Goal: Task Accomplishment & Management: Manage account settings

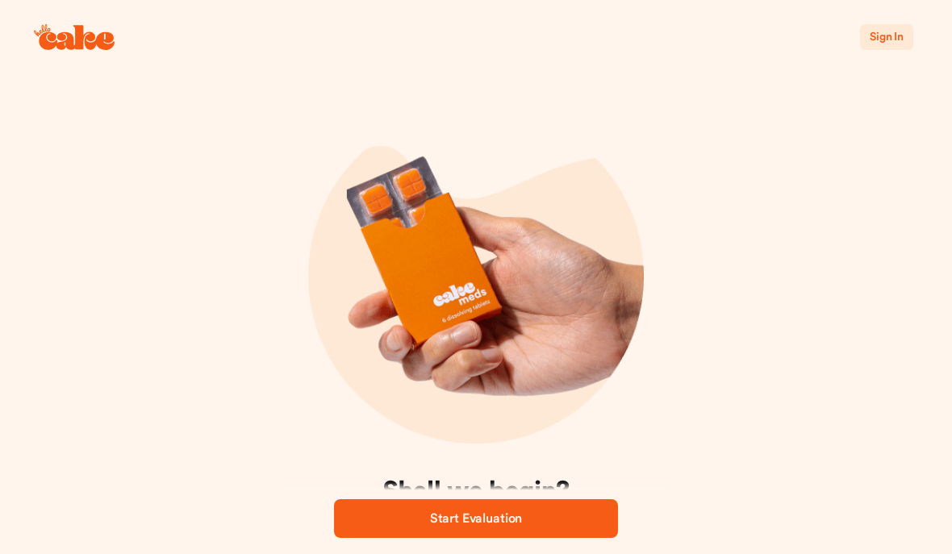
click at [739, 220] on div "Sign In Shall we begin? We are going to ask you a few important questions and e…" at bounding box center [476, 345] width 952 height 690
click at [912, 35] on button "Sign In" at bounding box center [886, 37] width 53 height 26
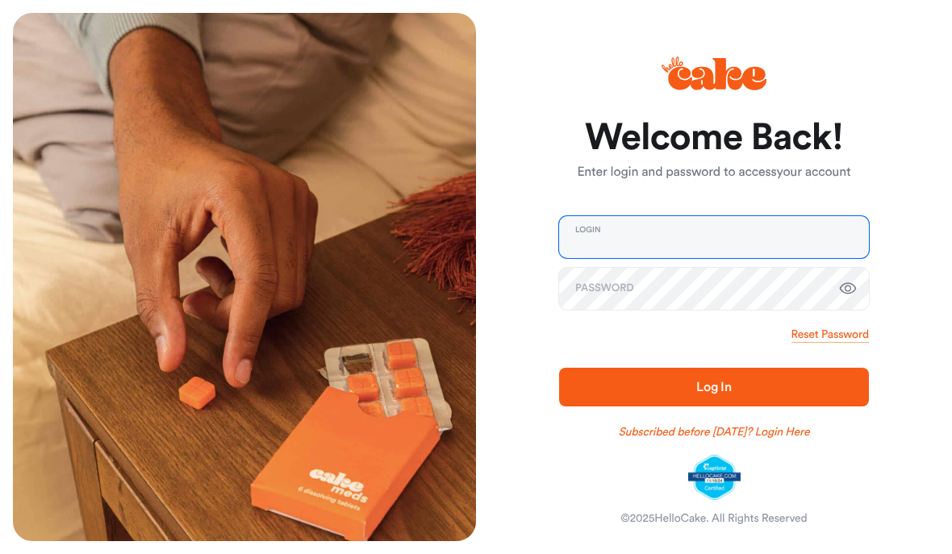
click at [632, 240] on input "email" at bounding box center [714, 237] width 310 height 42
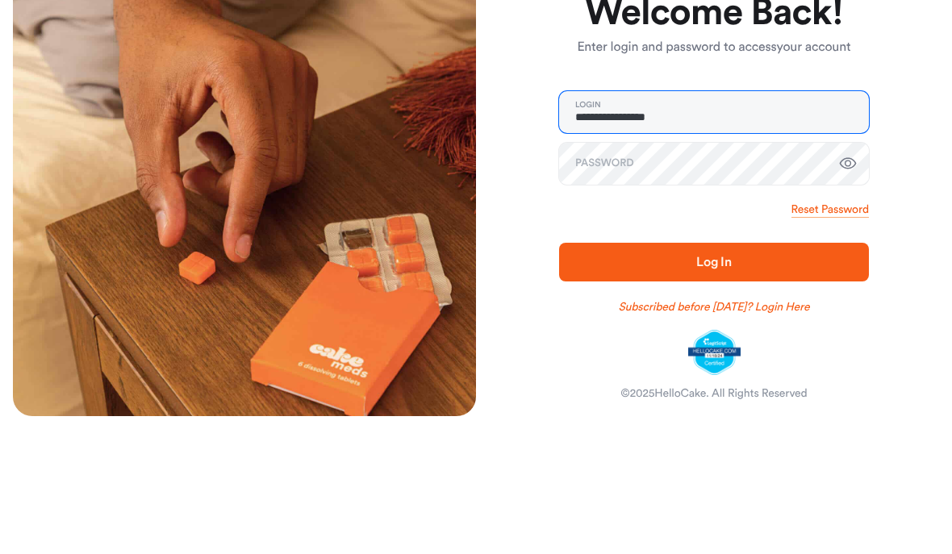
type input "**********"
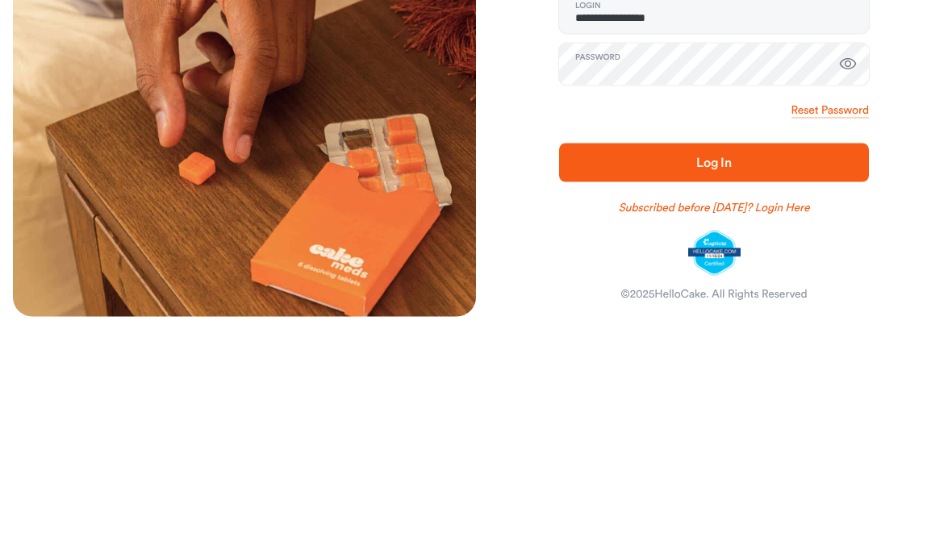
click at [714, 377] on span "Log In" at bounding box center [714, 386] width 258 height 19
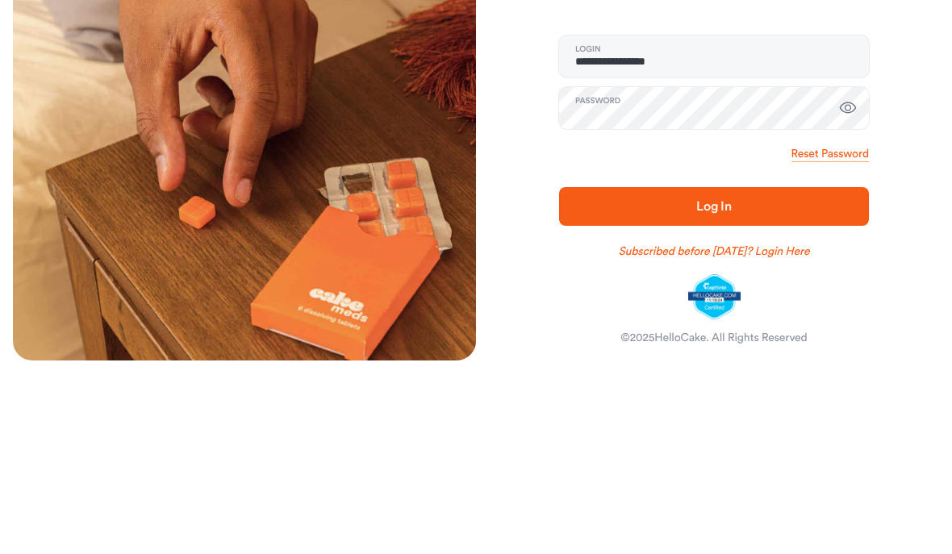
click at [747, 368] on button "Log In" at bounding box center [714, 387] width 310 height 39
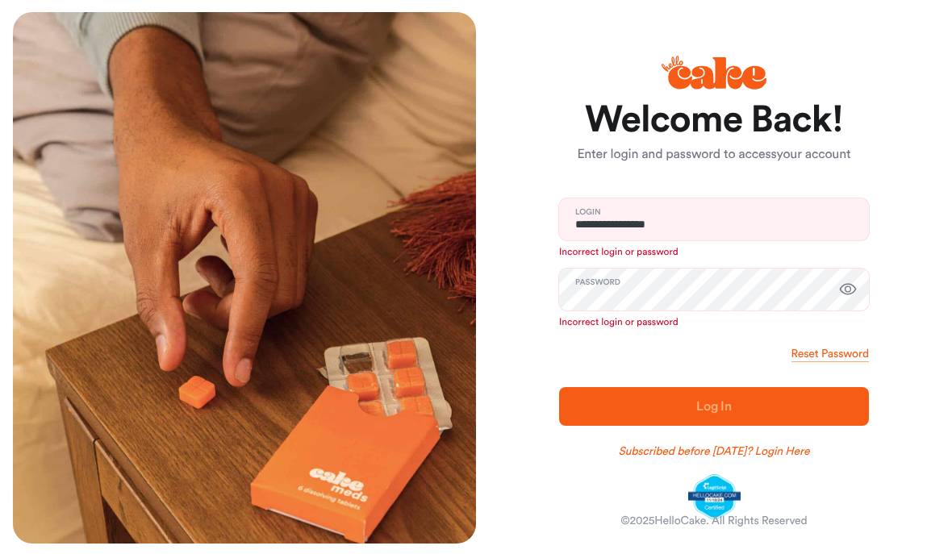
scroll to position [1, 0]
click at [847, 356] on link "Reset Password" at bounding box center [829, 354] width 77 height 16
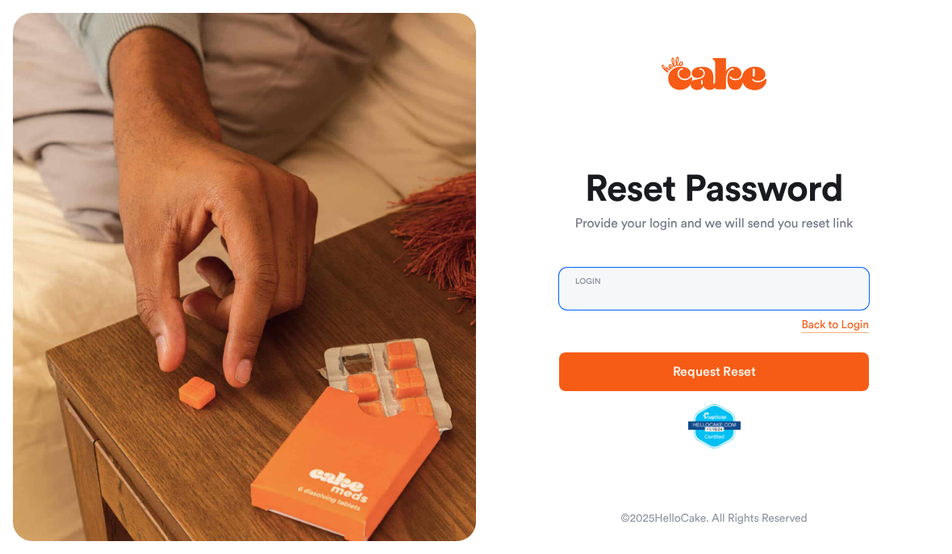
click at [621, 301] on input "email" at bounding box center [714, 289] width 310 height 42
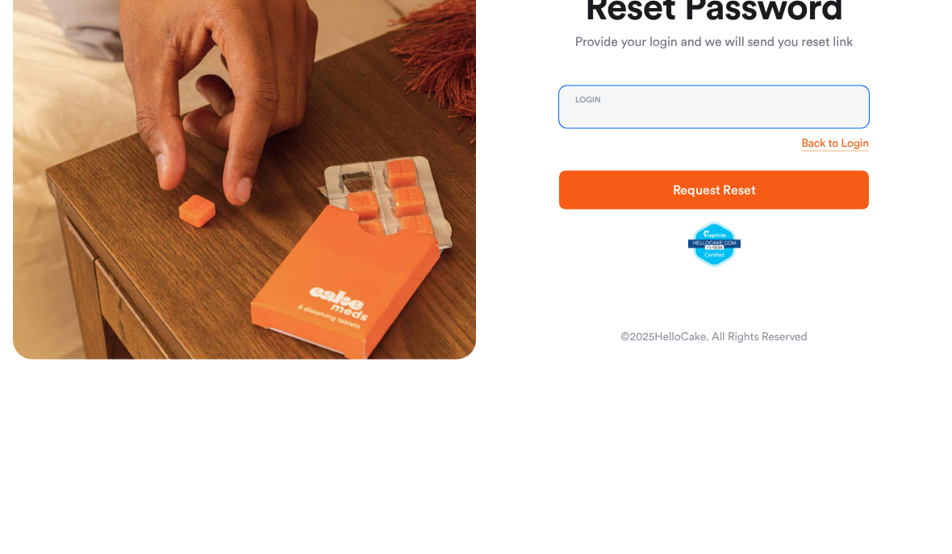
type input "**********"
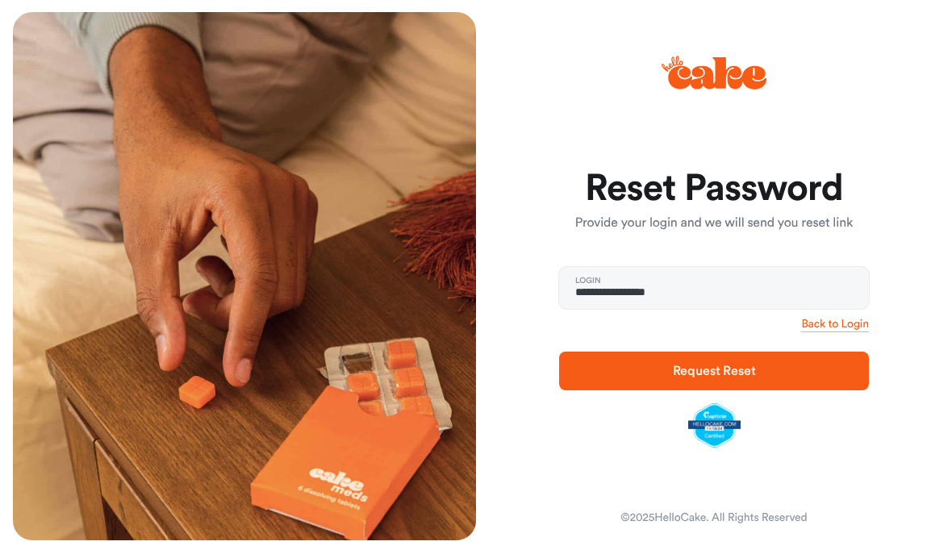
click at [748, 369] on span "Request Reset" at bounding box center [714, 371] width 83 height 13
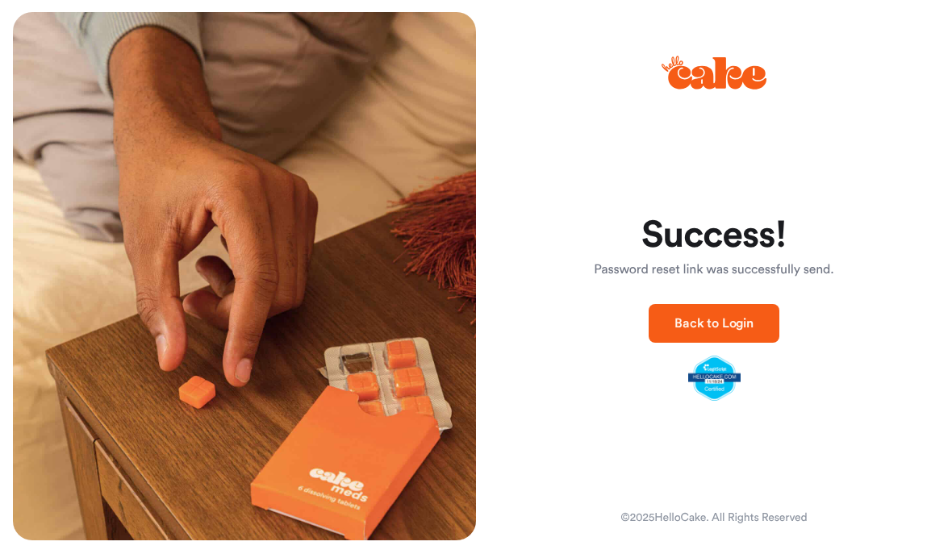
click at [742, 323] on span "Back to Login" at bounding box center [713, 324] width 79 height 13
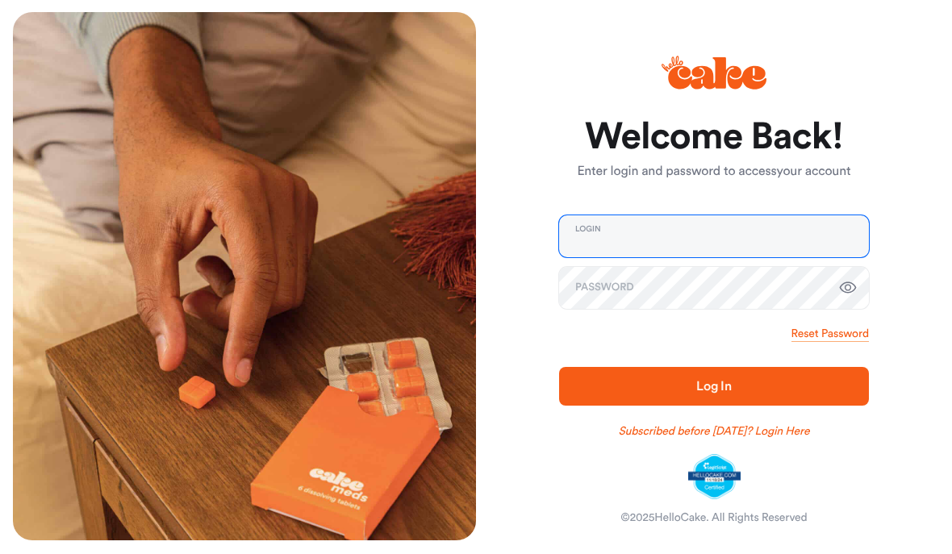
click at [654, 239] on input "email" at bounding box center [714, 237] width 310 height 42
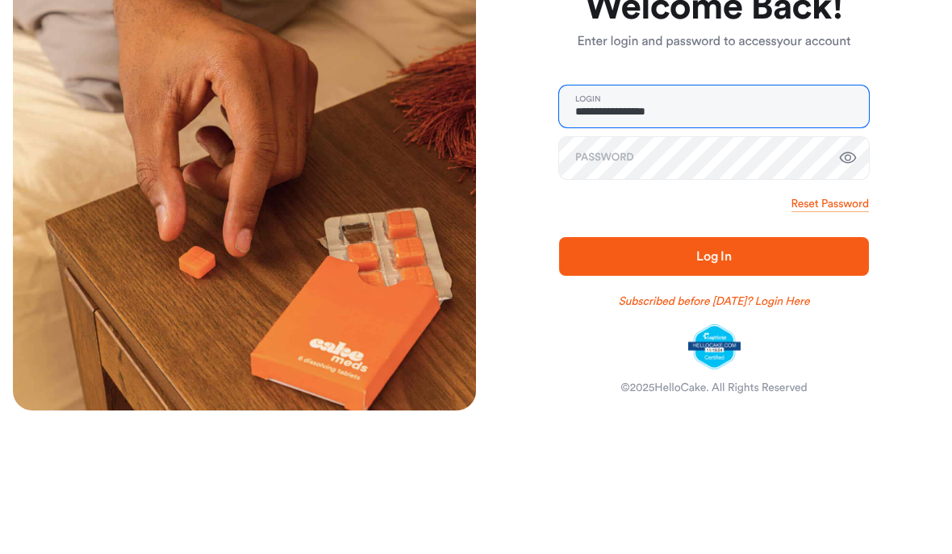
type input "**********"
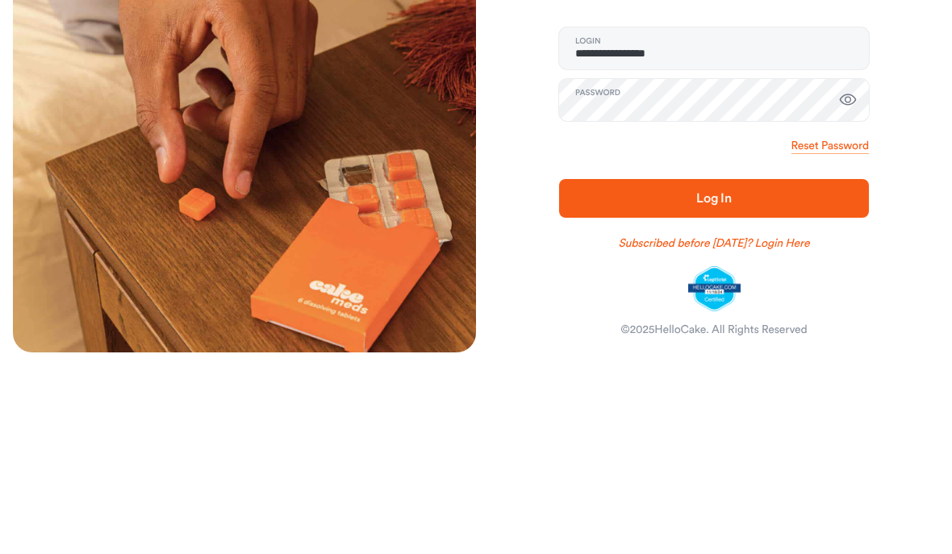
click at [726, 381] on span "Log In" at bounding box center [713, 387] width 35 height 13
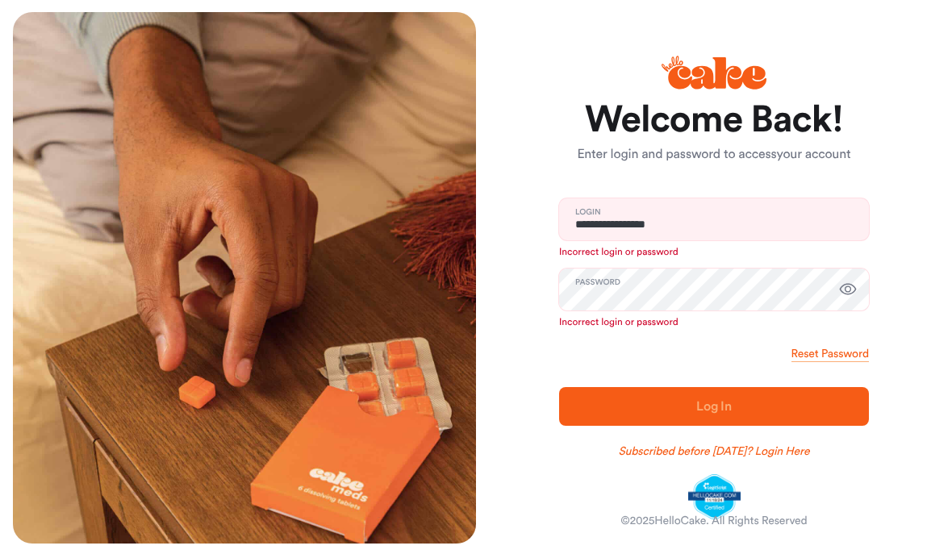
scroll to position [3, 0]
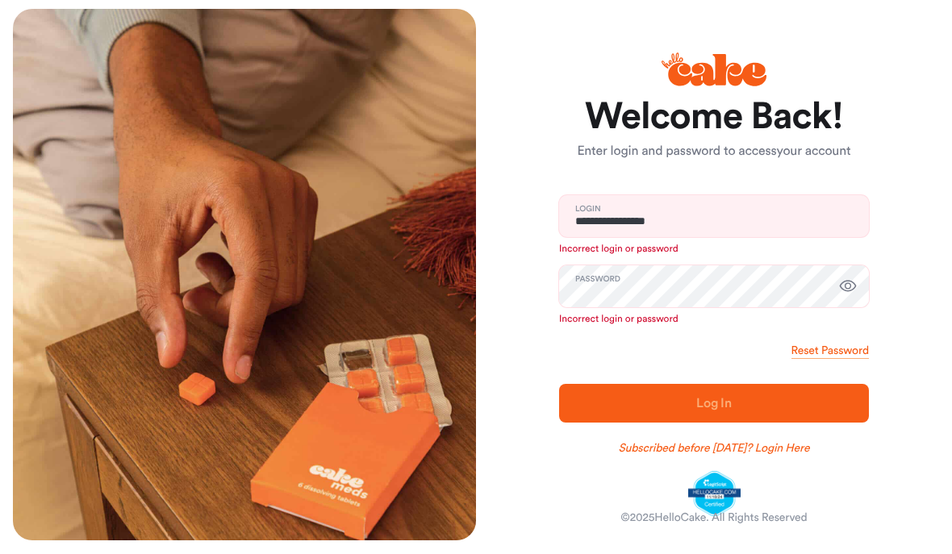
click at [842, 349] on link "Reset Password" at bounding box center [829, 352] width 77 height 16
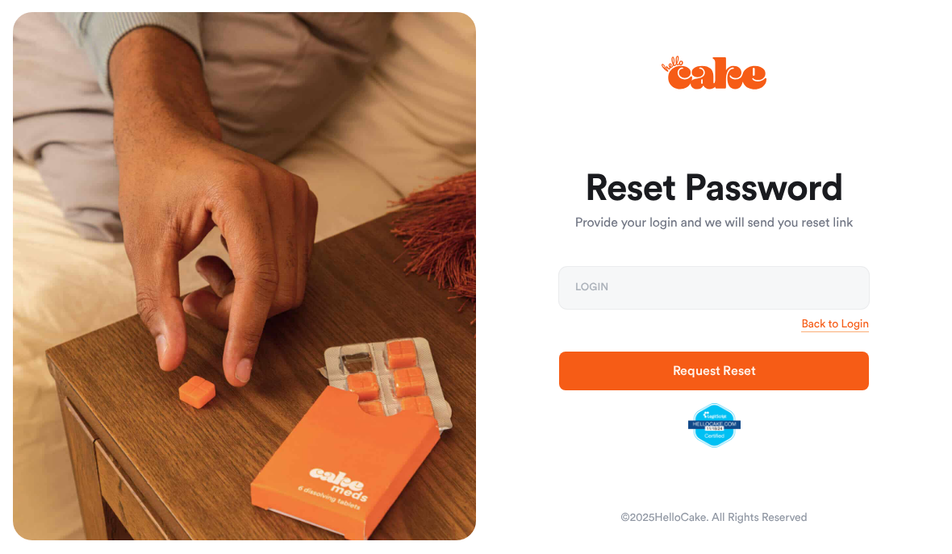
click at [752, 368] on span "Request Reset" at bounding box center [714, 371] width 83 height 13
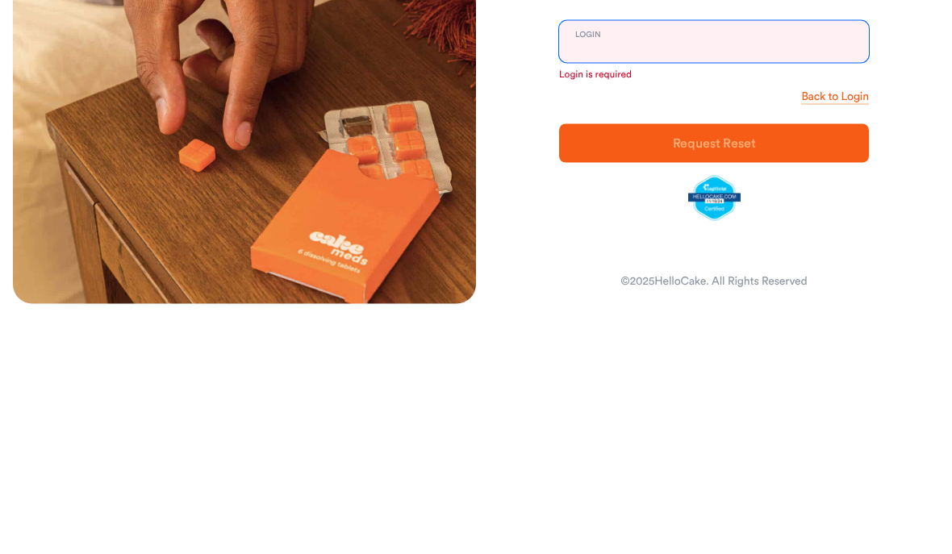
type input "**********"
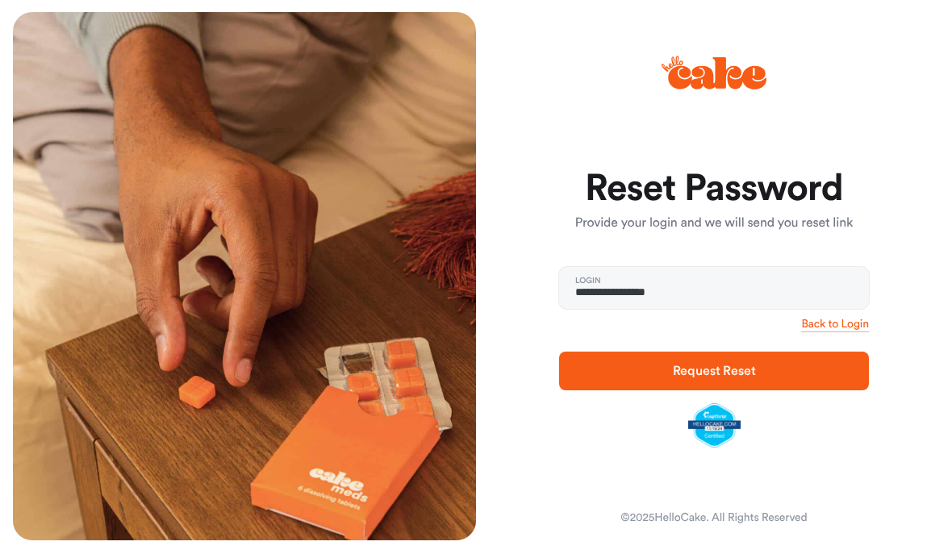
click at [859, 330] on link "Back to Login" at bounding box center [835, 325] width 68 height 16
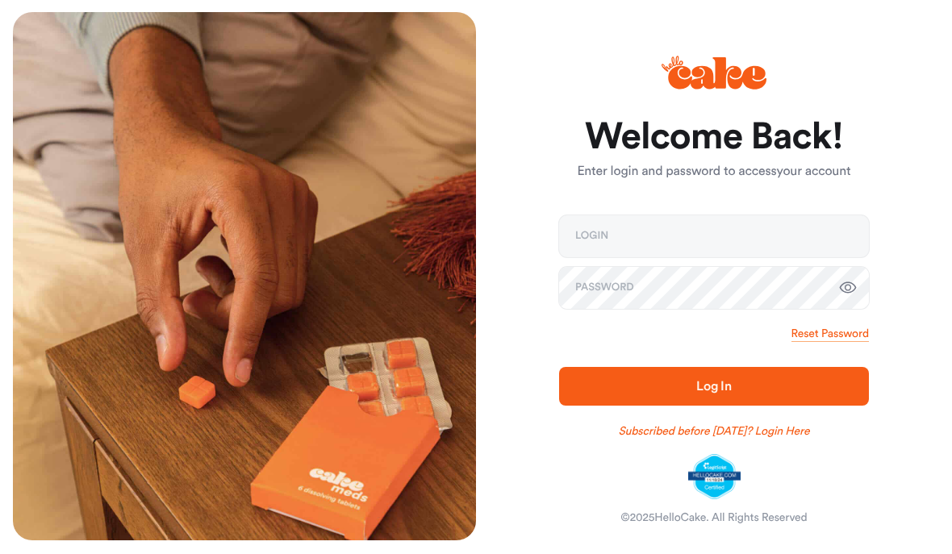
click at [865, 332] on link "Reset Password" at bounding box center [829, 335] width 77 height 16
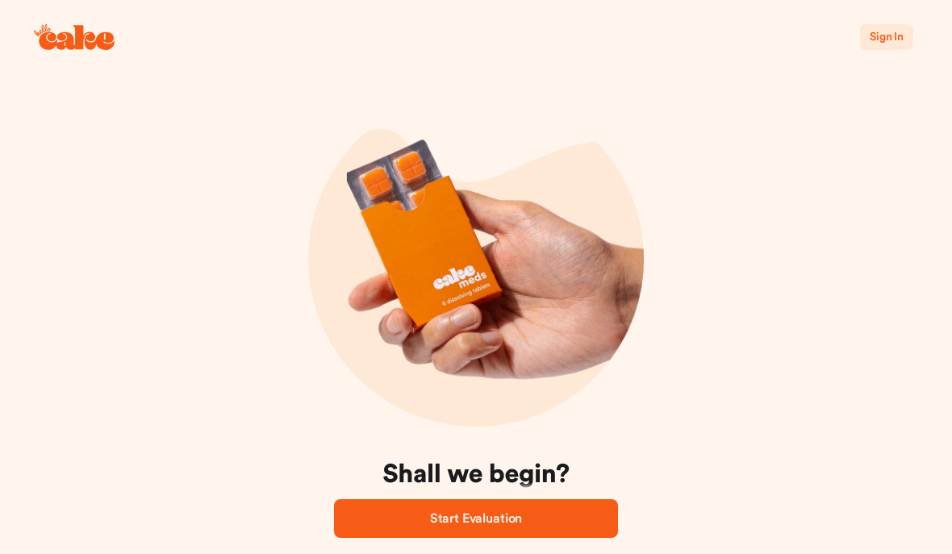
scroll to position [65, 0]
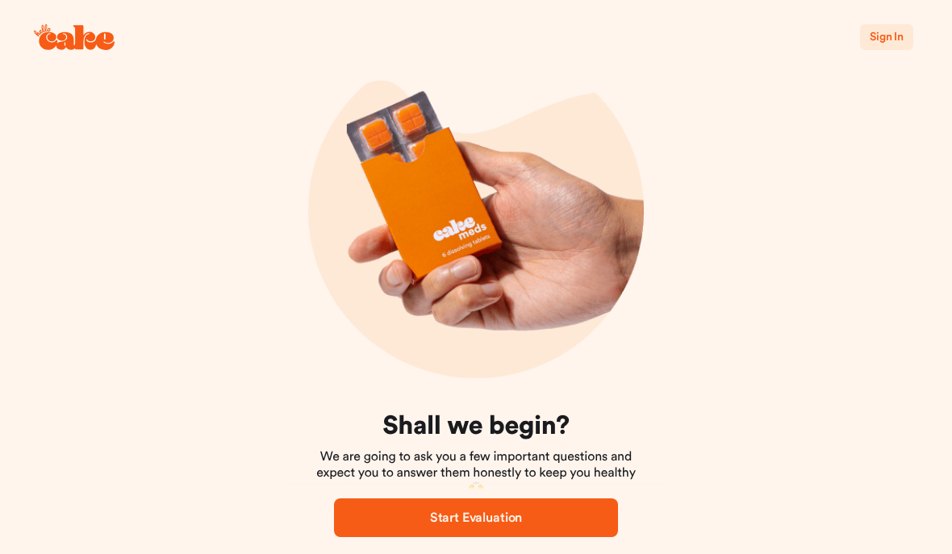
click at [887, 46] on button "Sign In" at bounding box center [886, 37] width 53 height 26
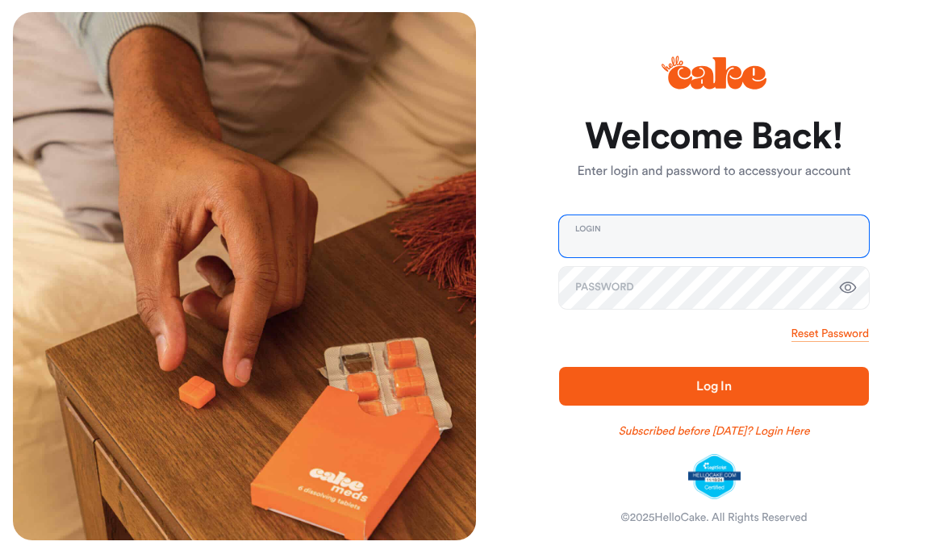
click at [635, 258] on input "email" at bounding box center [714, 237] width 310 height 42
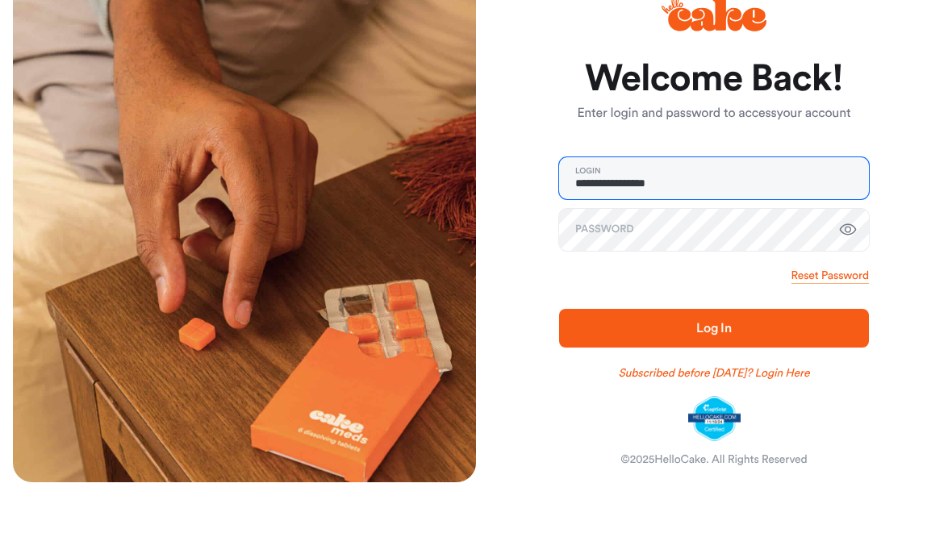
type input "**********"
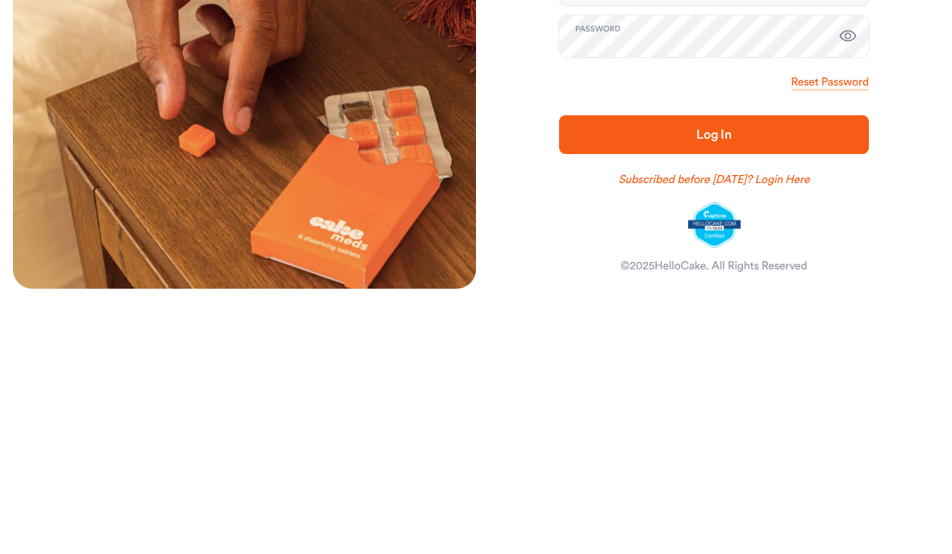
click at [726, 381] on span "Log In" at bounding box center [713, 387] width 35 height 13
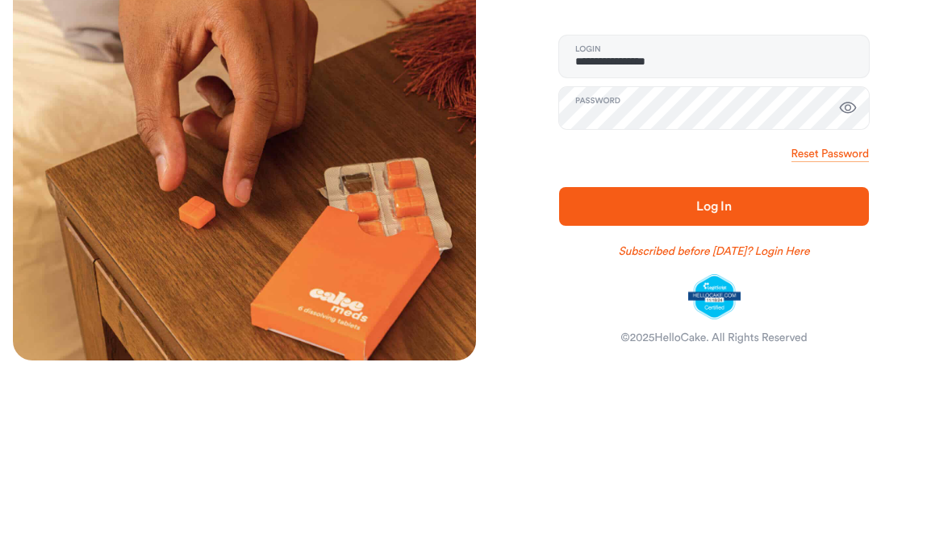
click at [746, 377] on span "Log In" at bounding box center [714, 386] width 258 height 19
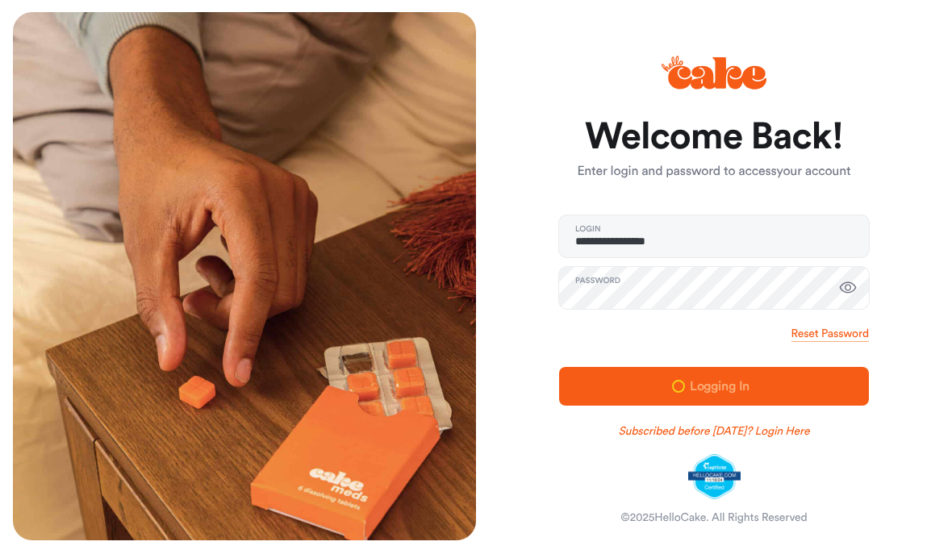
scroll to position [1, 0]
